Goal: Transaction & Acquisition: Purchase product/service

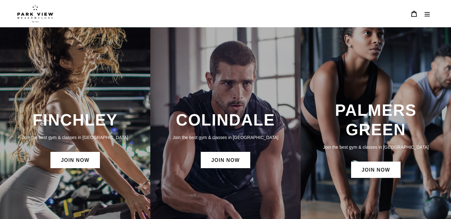
click at [430, 10] on button "Menu" at bounding box center [427, 13] width 13 height 13
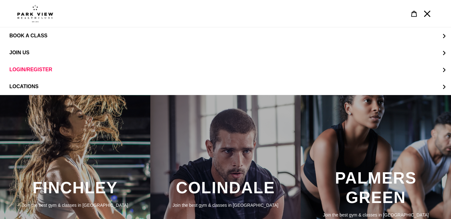
click at [50, 9] on img at bounding box center [35, 14] width 36 height 18
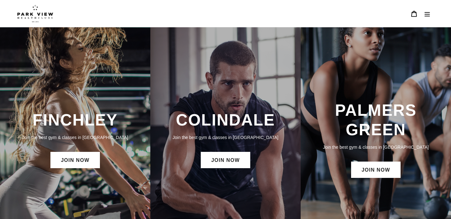
scroll to position [116, 0]
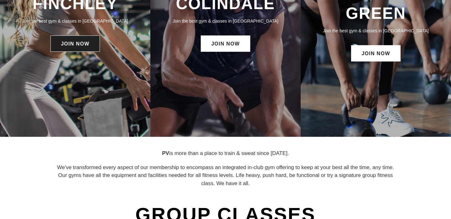
click at [87, 46] on link "JOIN NOW" at bounding box center [74, 43] width 49 height 16
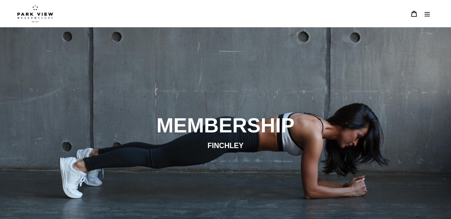
click at [426, 12] on icon "Menu" at bounding box center [427, 14] width 5 height 4
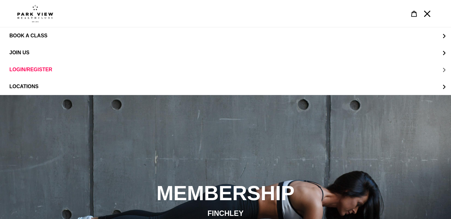
click at [34, 69] on span "LOGIN/REGISTER" at bounding box center [30, 70] width 43 height 6
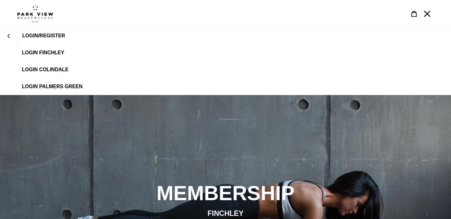
click at [52, 52] on span "LOGIN FINCHLEY" at bounding box center [43, 53] width 42 height 6
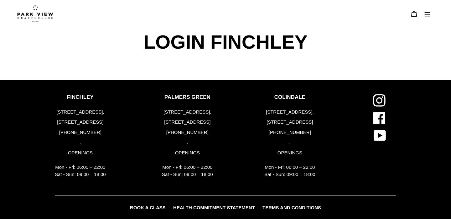
click at [414, 15] on icon at bounding box center [414, 14] width 6 height 6
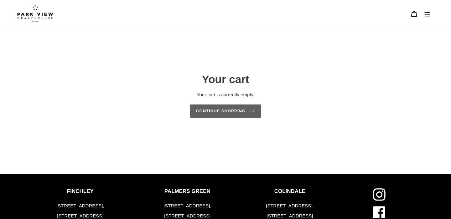
click at [241, 108] on link "Continue shopping" at bounding box center [225, 110] width 71 height 13
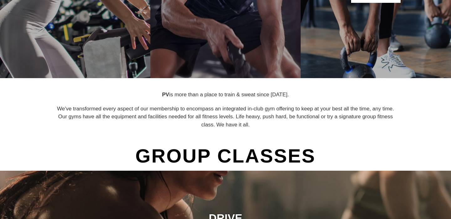
scroll to position [180, 0]
